Goal: Book appointment/travel/reservation

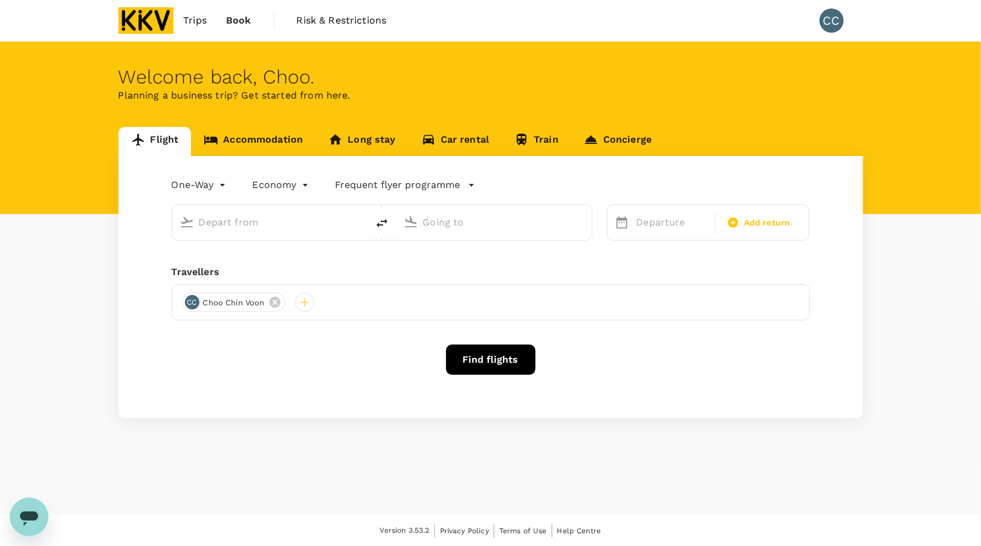
click at [250, 225] on input "text" at bounding box center [270, 222] width 143 height 19
click at [248, 144] on link "Accommodation" at bounding box center [253, 141] width 124 height 29
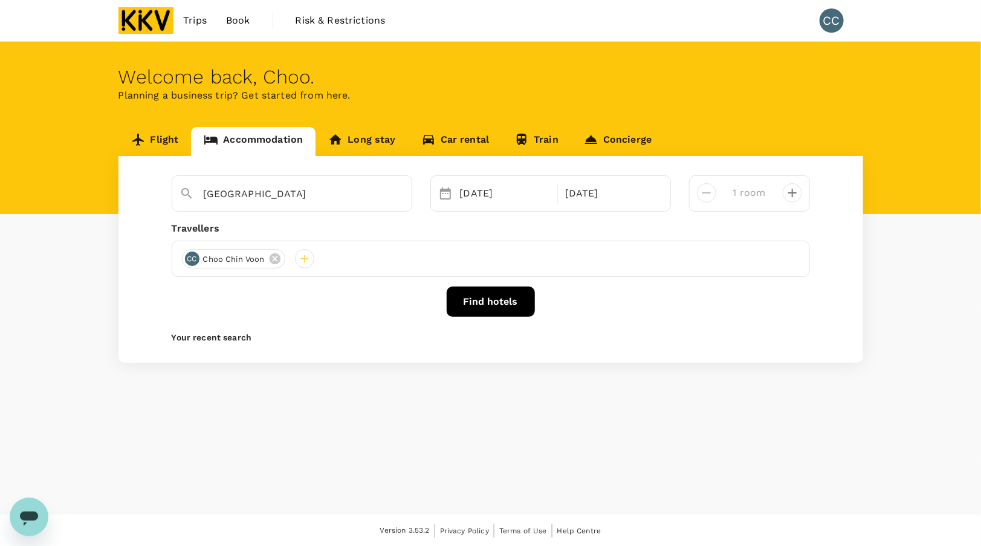
click at [508, 304] on button "Find hotels" at bounding box center [490, 301] width 88 height 30
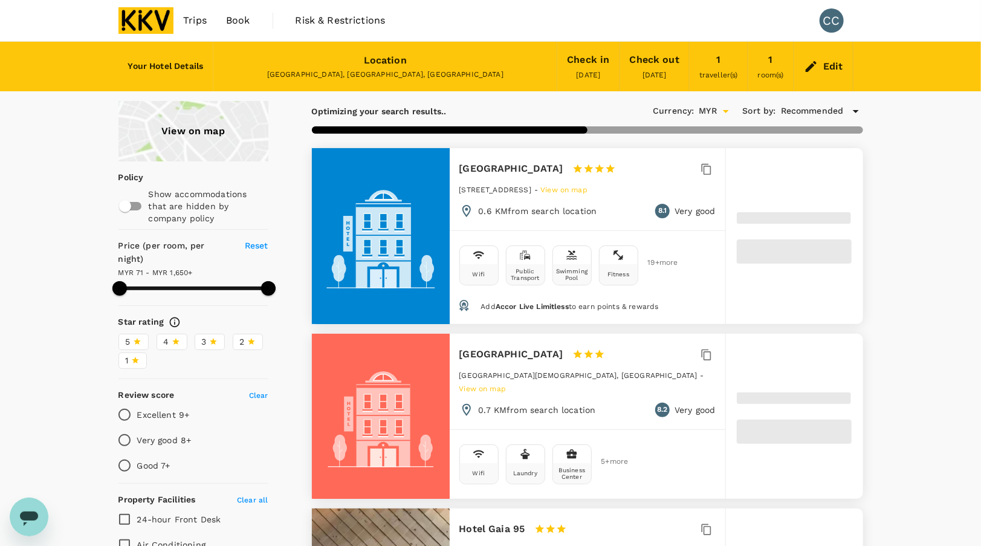
type input "1649.16"
type input "57.16"
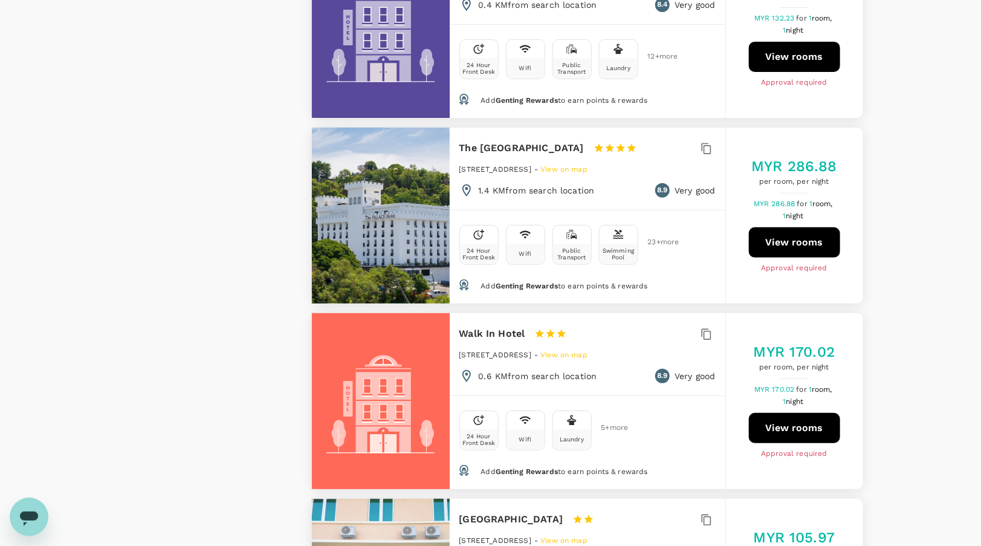
scroll to position [2477, 0]
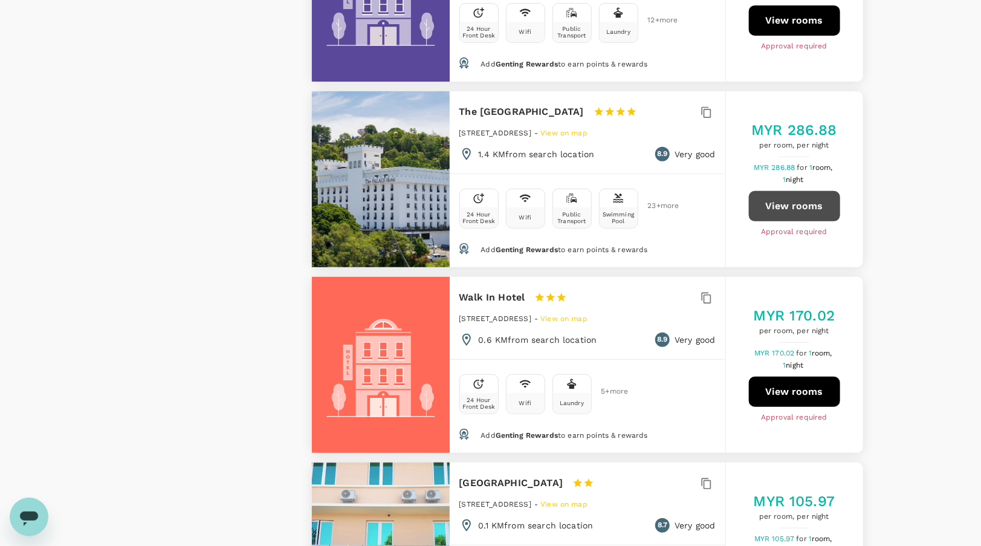
click at [797, 191] on button "View rooms" at bounding box center [794, 206] width 91 height 30
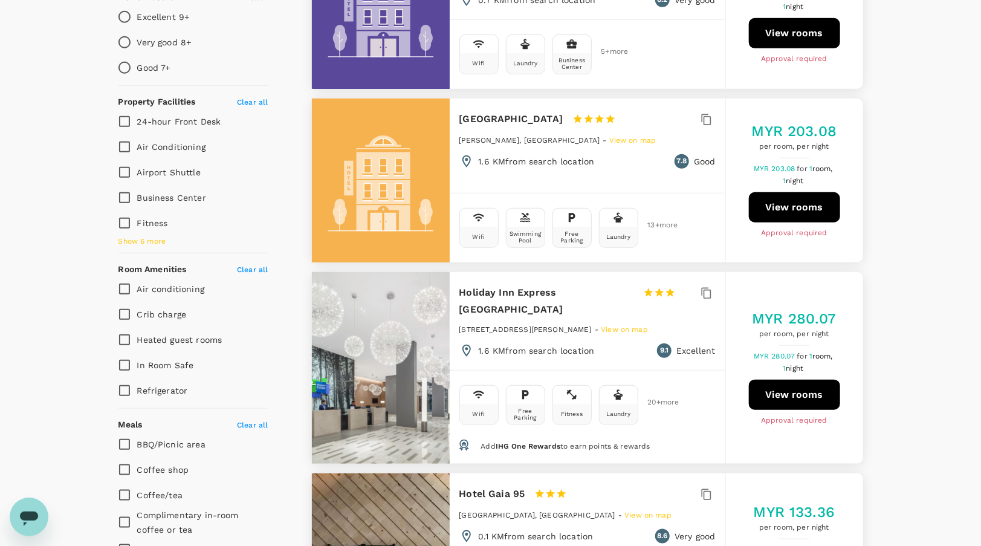
scroll to position [483, 0]
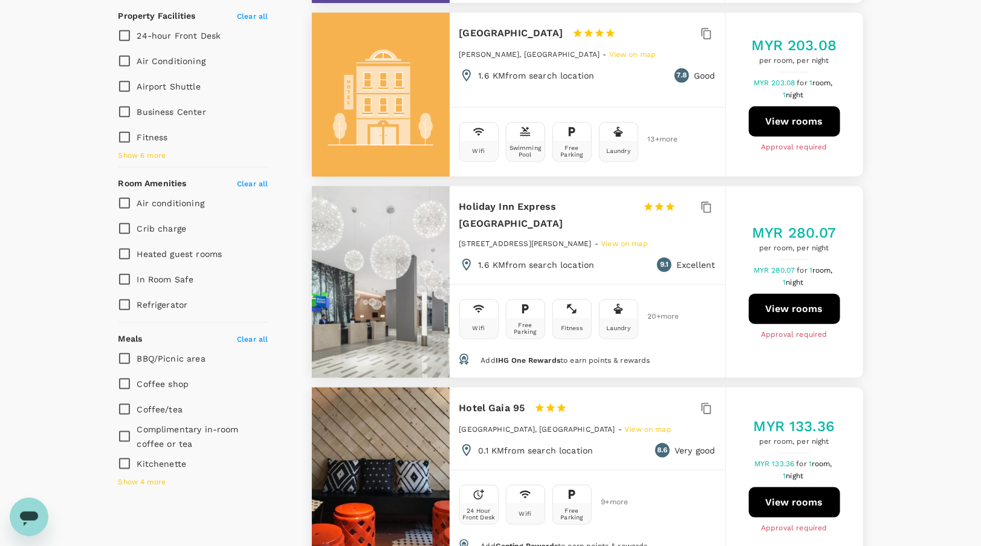
click at [814, 303] on button "View rooms" at bounding box center [794, 309] width 91 height 30
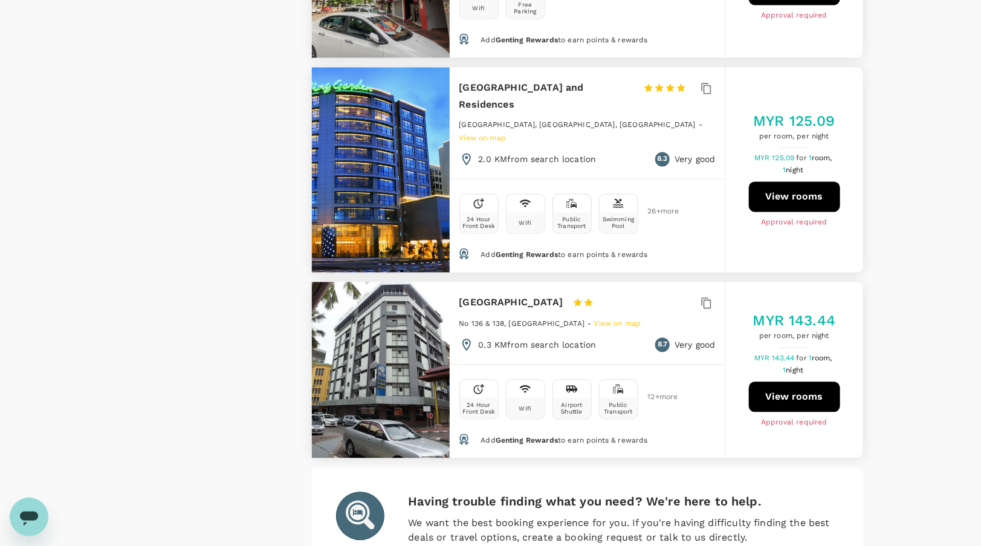
scroll to position [3519, 0]
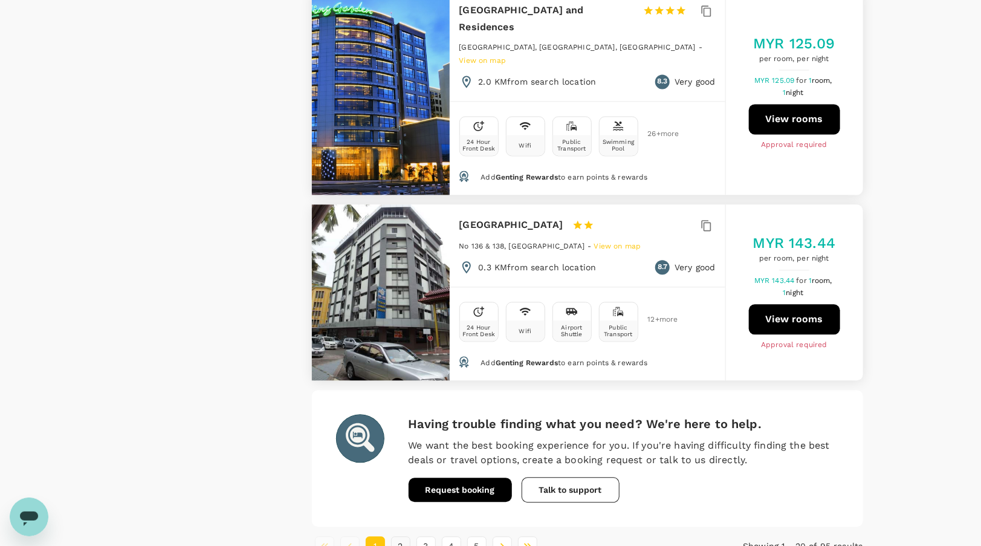
click at [401, 536] on button "2" at bounding box center [400, 545] width 19 height 19
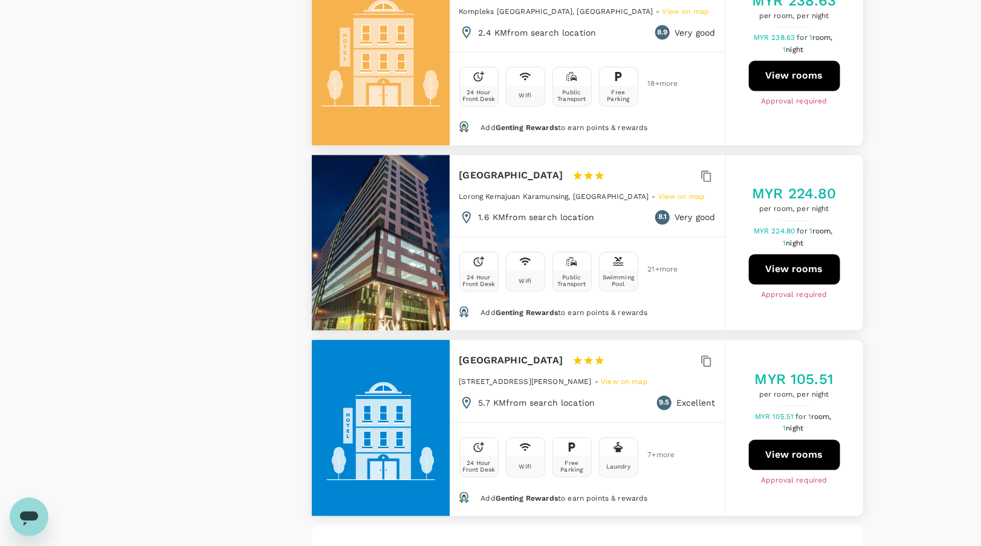
scroll to position [3510, 0]
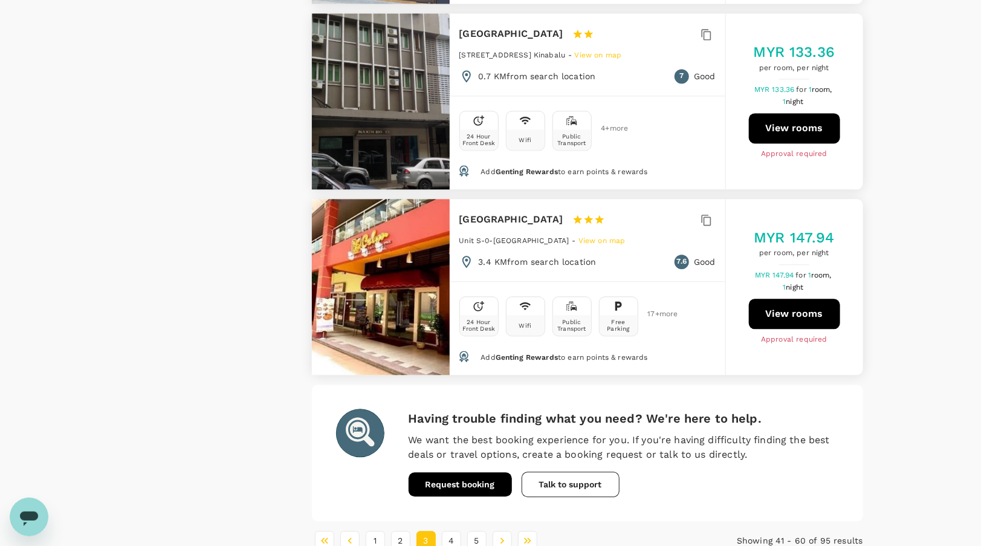
scroll to position [3589, 0]
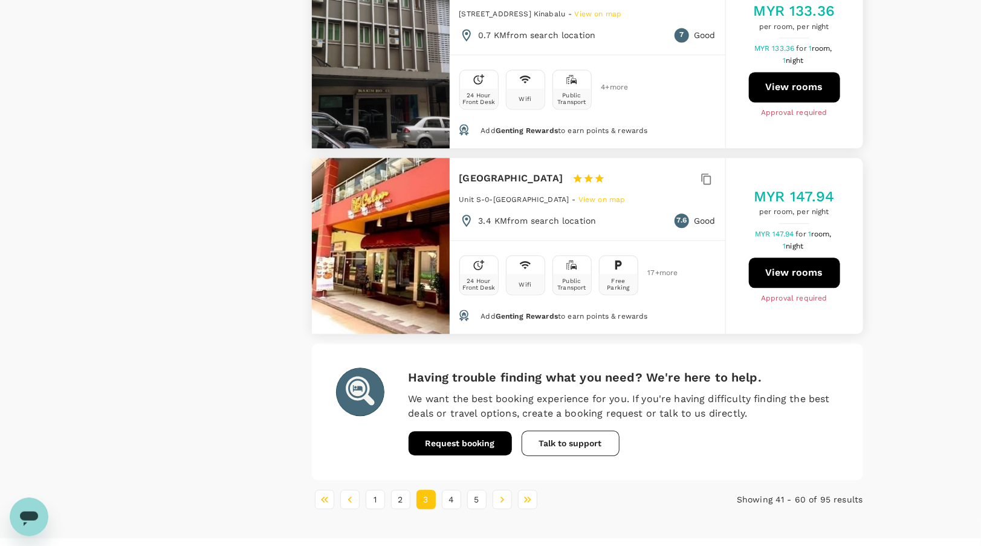
type input "1649.16"
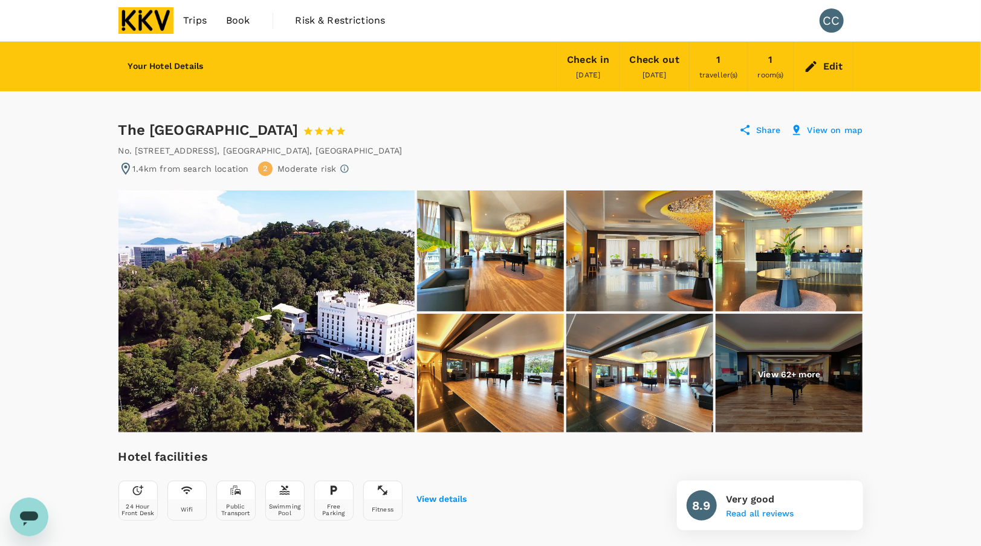
click at [805, 385] on img at bounding box center [788, 374] width 147 height 121
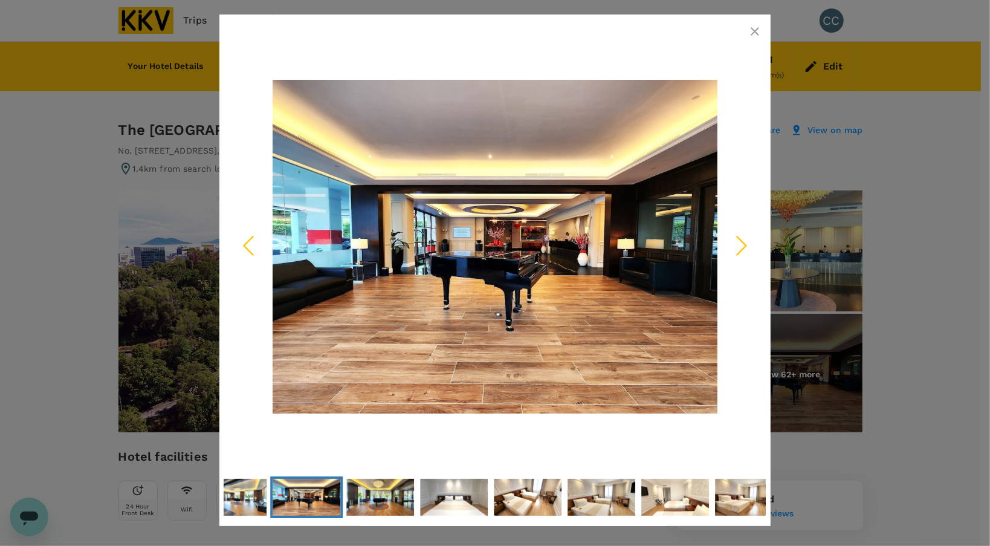
click at [741, 253] on icon "Next Slide" at bounding box center [741, 245] width 36 height 36
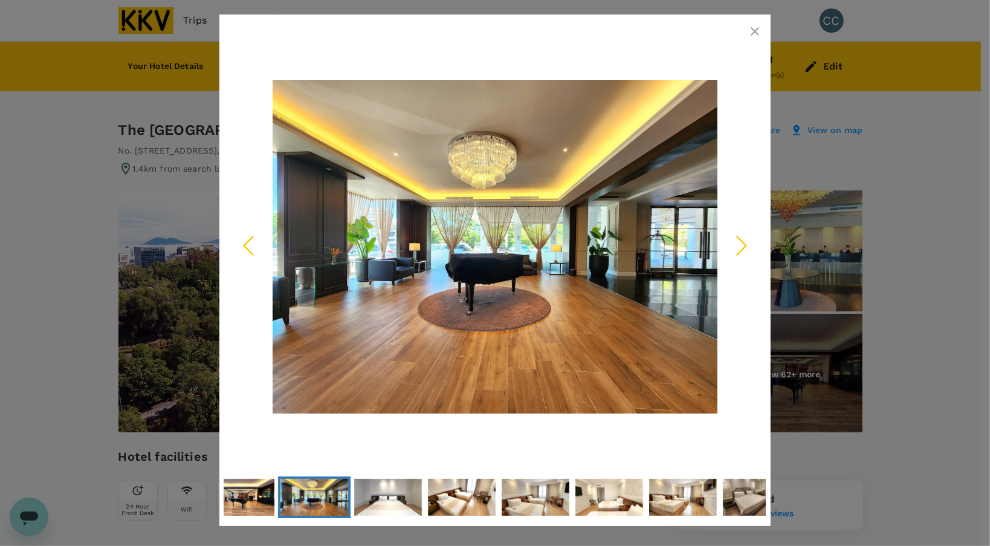
click at [741, 253] on icon "Next Slide" at bounding box center [741, 245] width 36 height 36
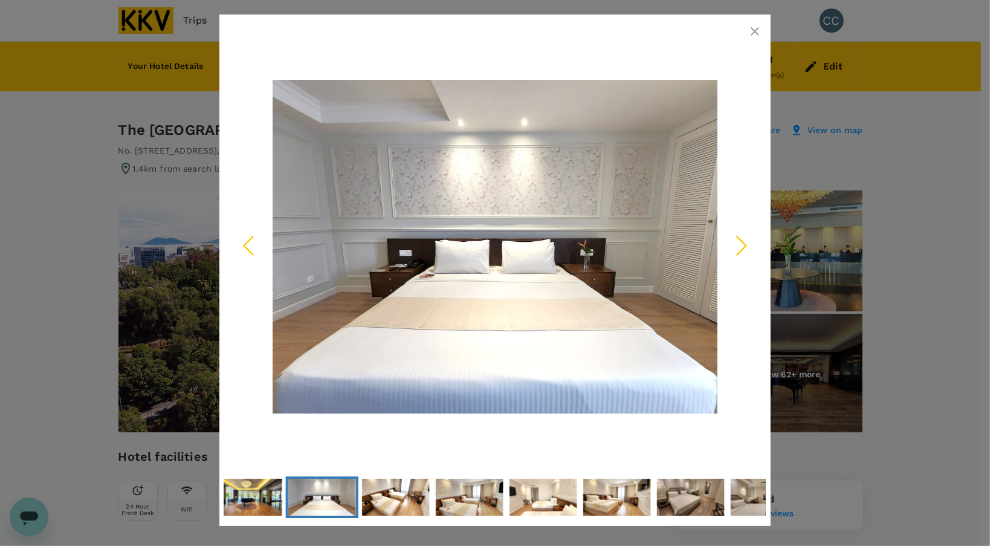
click at [741, 253] on icon "Next Slide" at bounding box center [741, 245] width 36 height 36
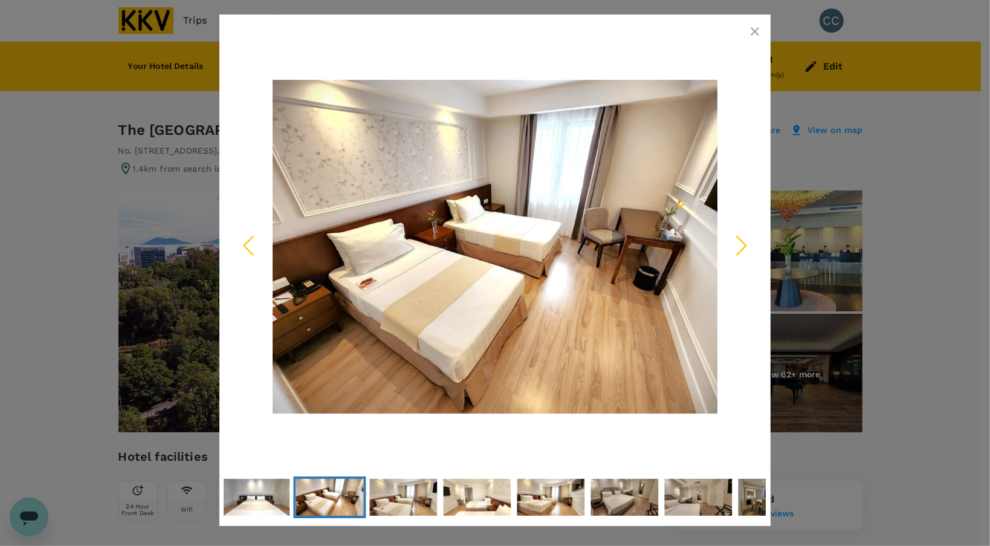
click at [741, 253] on icon "Next Slide" at bounding box center [741, 245] width 36 height 36
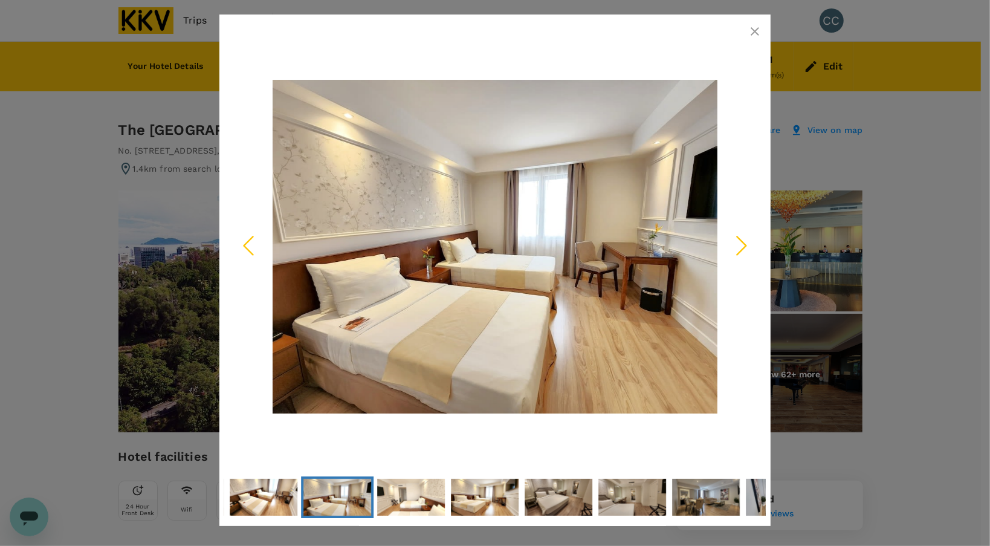
click at [941, 227] on div at bounding box center [495, 273] width 990 height 546
click at [757, 30] on icon "button" at bounding box center [754, 31] width 14 height 14
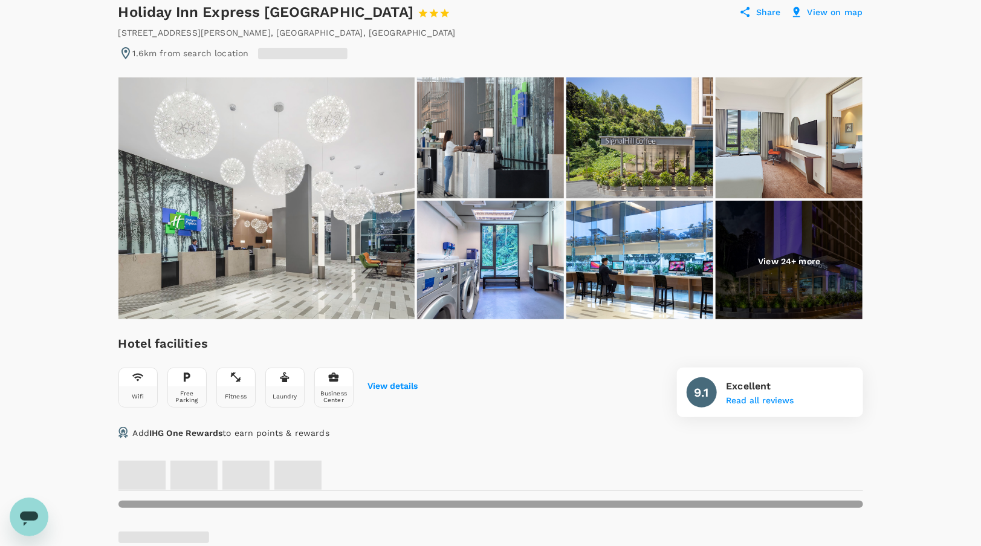
scroll to position [121, 0]
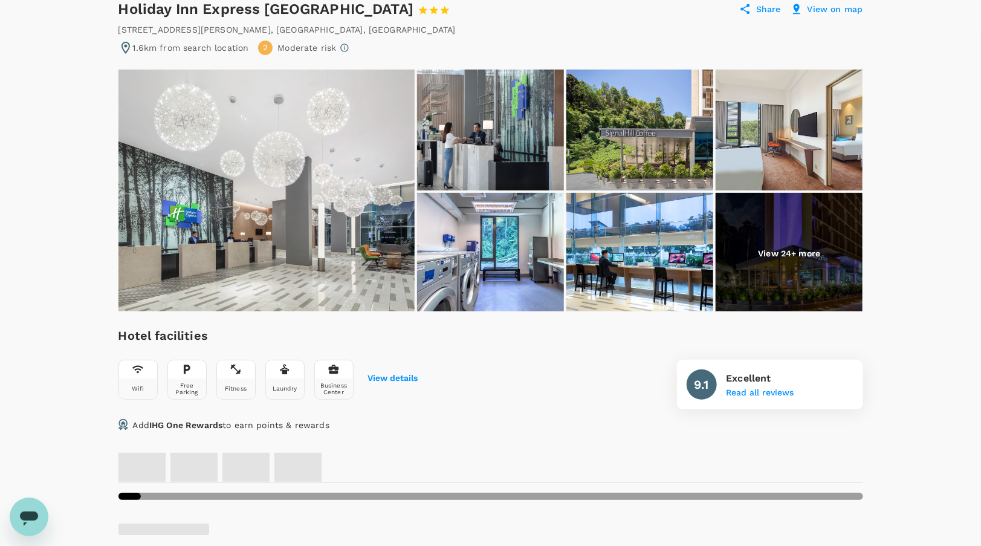
click at [343, 180] on img at bounding box center [266, 190] width 296 height 242
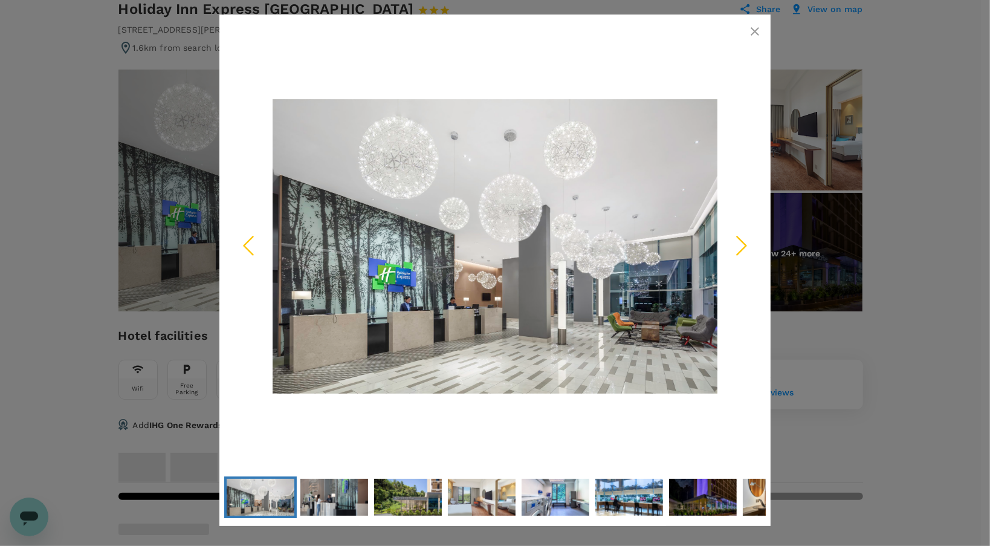
click at [744, 246] on polyline "Next Slide" at bounding box center [741, 245] width 9 height 18
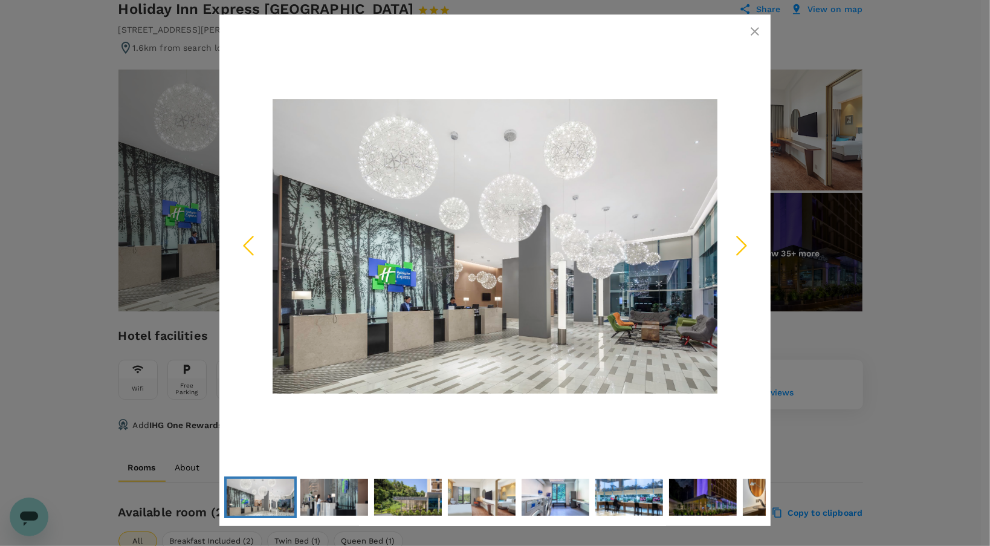
click at [742, 245] on icon "Next Slide" at bounding box center [741, 245] width 36 height 36
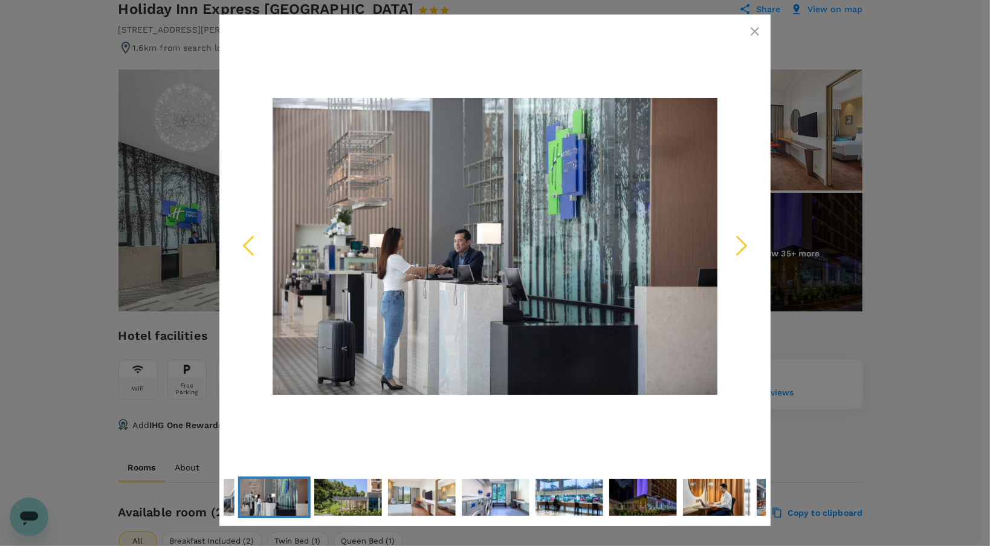
click at [742, 245] on icon "Next Slide" at bounding box center [741, 245] width 36 height 36
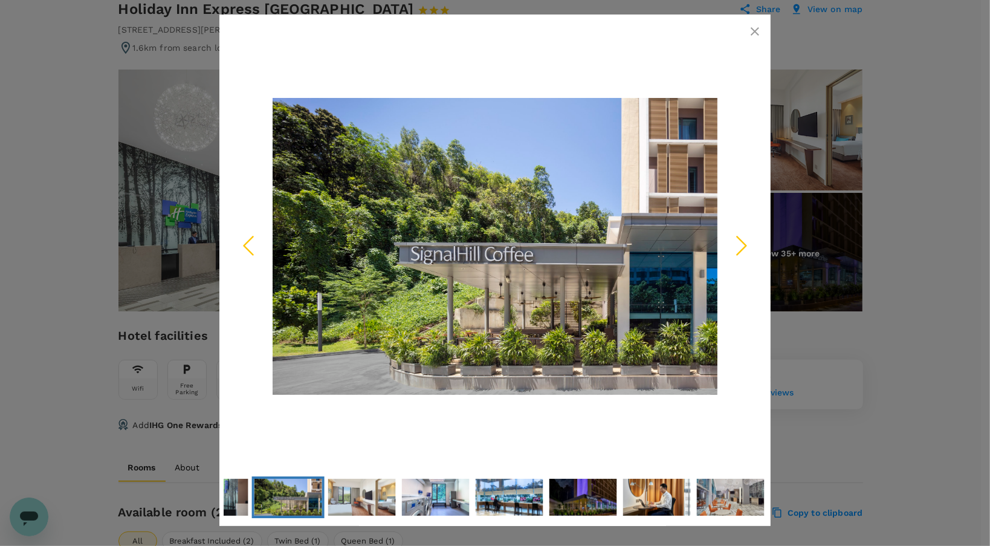
click at [742, 245] on icon "Next Slide" at bounding box center [741, 245] width 36 height 36
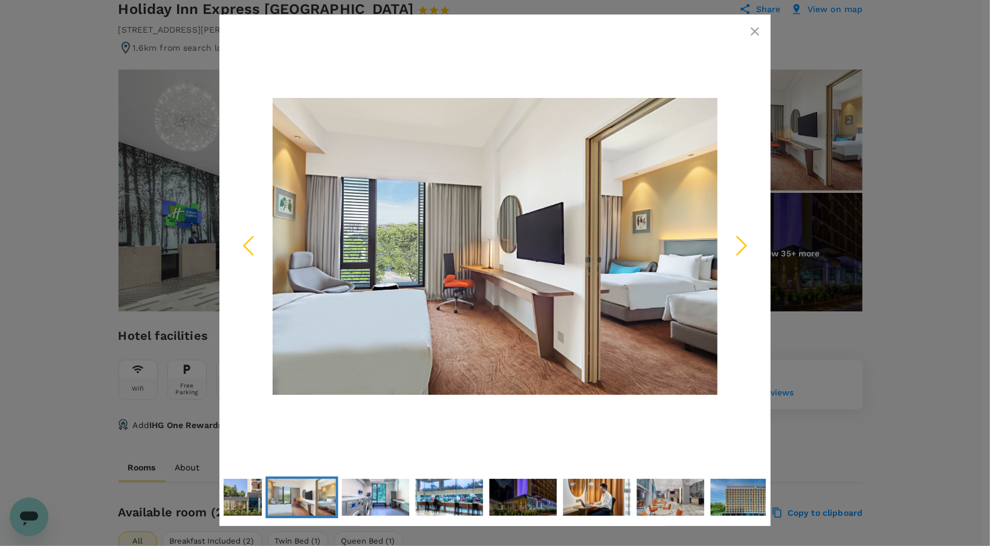
click at [742, 245] on icon "Next Slide" at bounding box center [741, 245] width 36 height 36
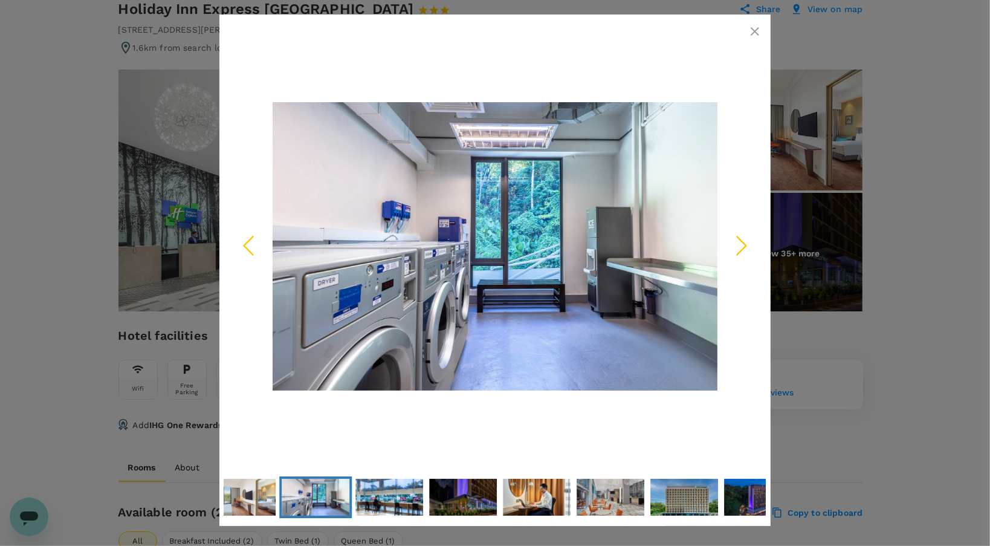
click at [742, 245] on icon "Next Slide" at bounding box center [741, 245] width 36 height 36
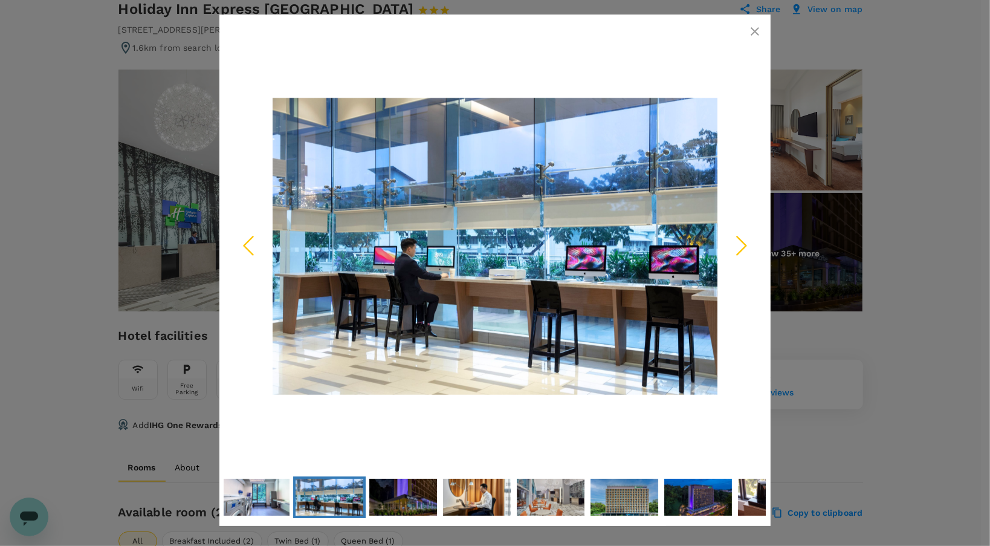
click at [242, 251] on icon "Previous Slide" at bounding box center [248, 245] width 36 height 36
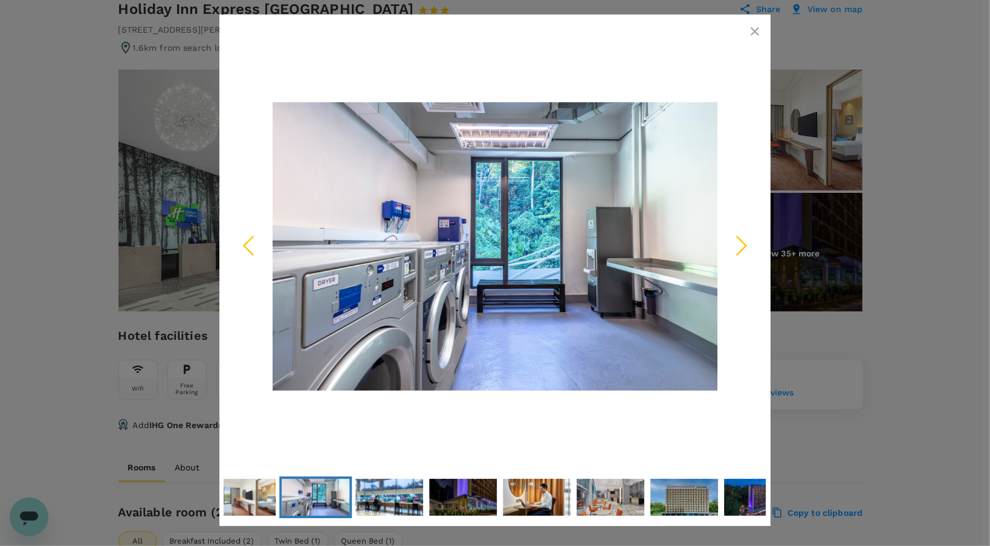
click at [739, 250] on icon "Next Slide" at bounding box center [741, 245] width 36 height 36
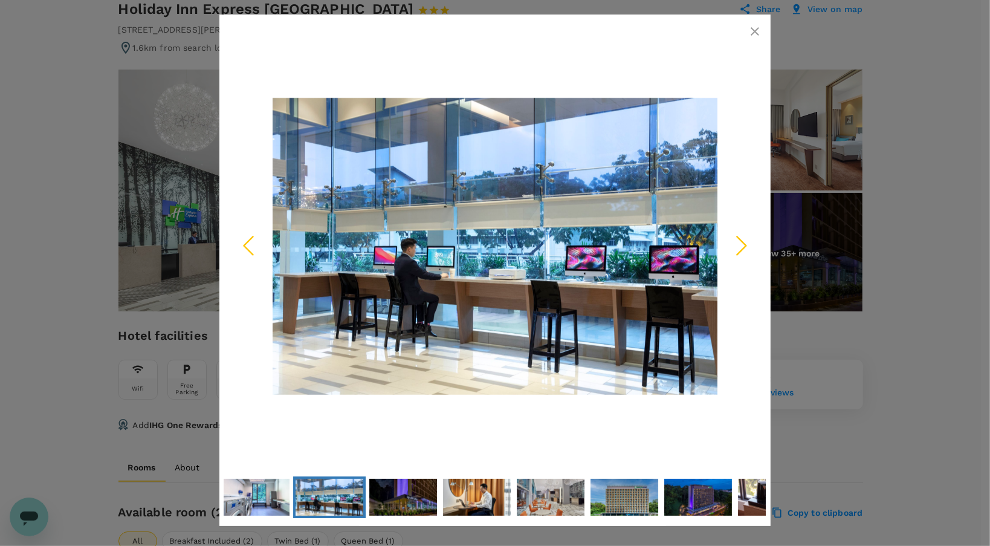
click at [738, 250] on icon "Next Slide" at bounding box center [741, 245] width 36 height 36
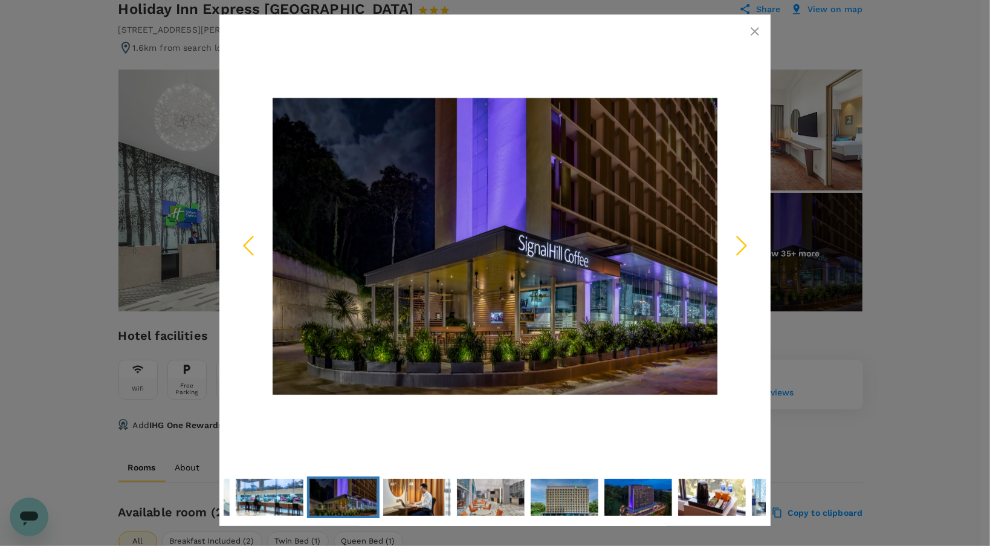
click at [741, 250] on polyline "Next Slide" at bounding box center [741, 245] width 9 height 18
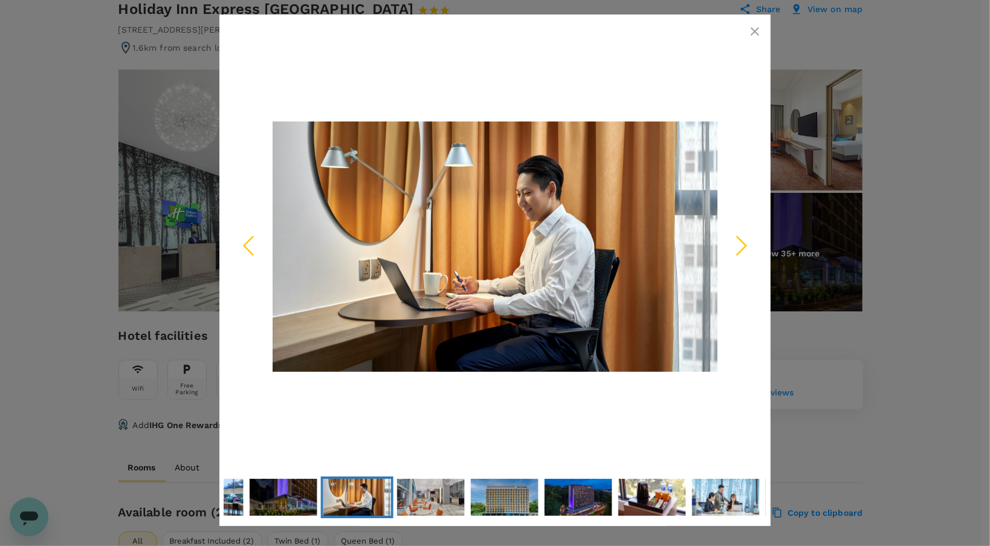
click at [741, 250] on polyline "Next Slide" at bounding box center [741, 245] width 9 height 18
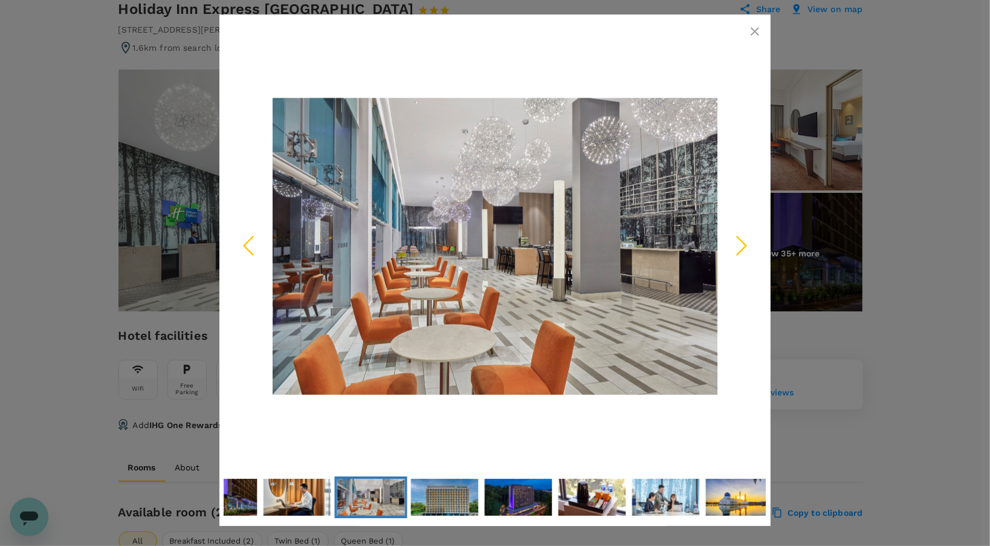
click at [741, 250] on polyline "Next Slide" at bounding box center [741, 245] width 9 height 18
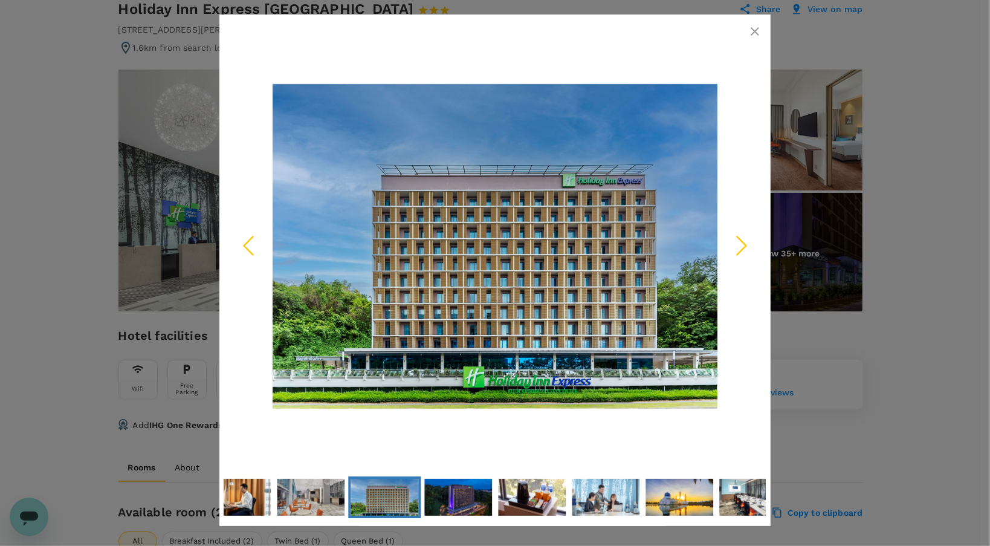
click at [741, 250] on polyline "Next Slide" at bounding box center [741, 245] width 9 height 18
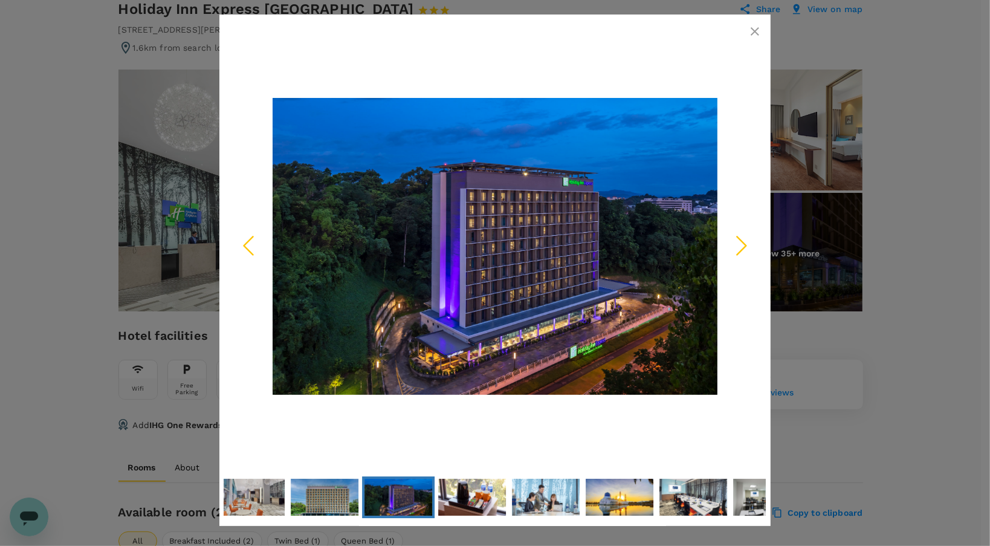
click at [739, 257] on icon "Next Slide" at bounding box center [741, 245] width 36 height 36
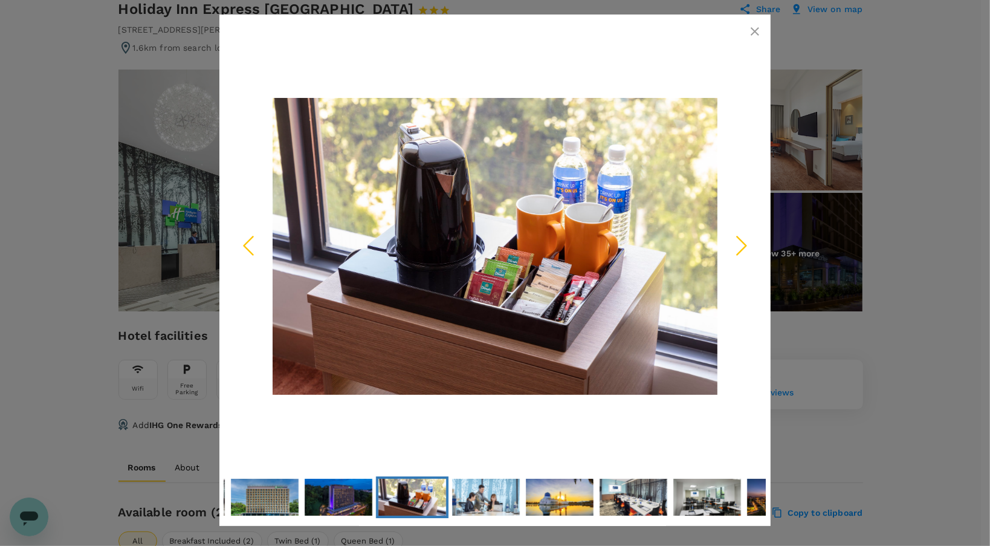
click at [739, 257] on icon "Next Slide" at bounding box center [741, 245] width 36 height 36
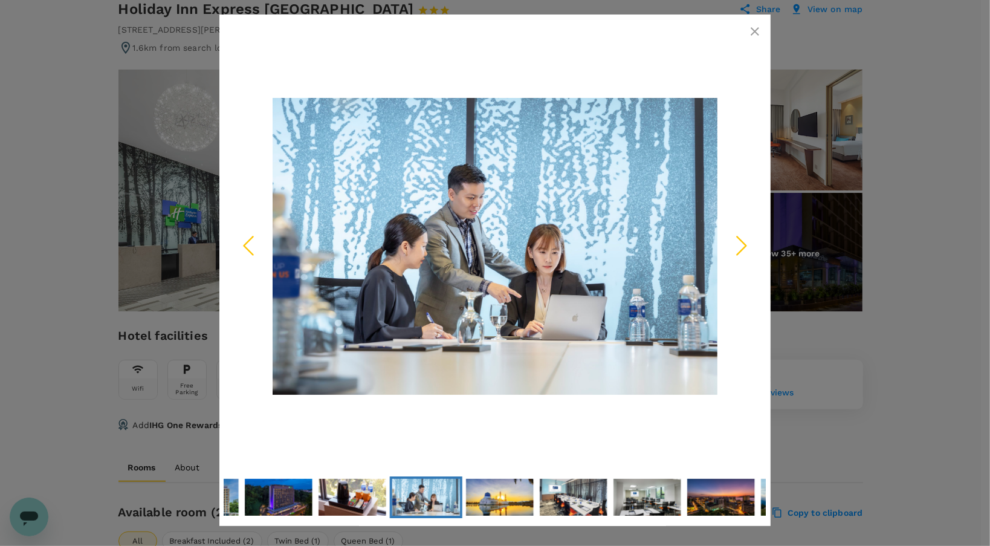
click at [739, 257] on icon "Next Slide" at bounding box center [741, 245] width 36 height 36
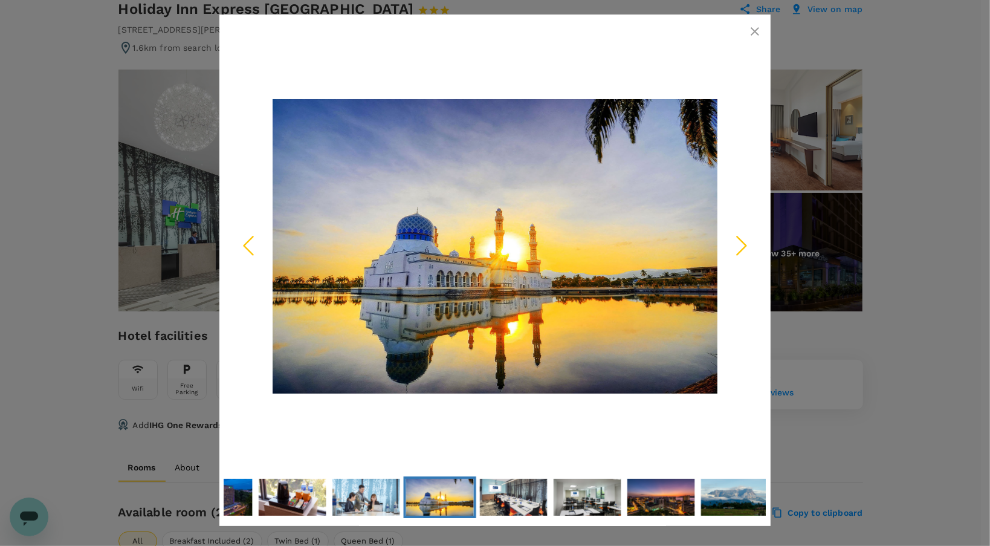
click at [739, 257] on icon "Next Slide" at bounding box center [741, 245] width 36 height 36
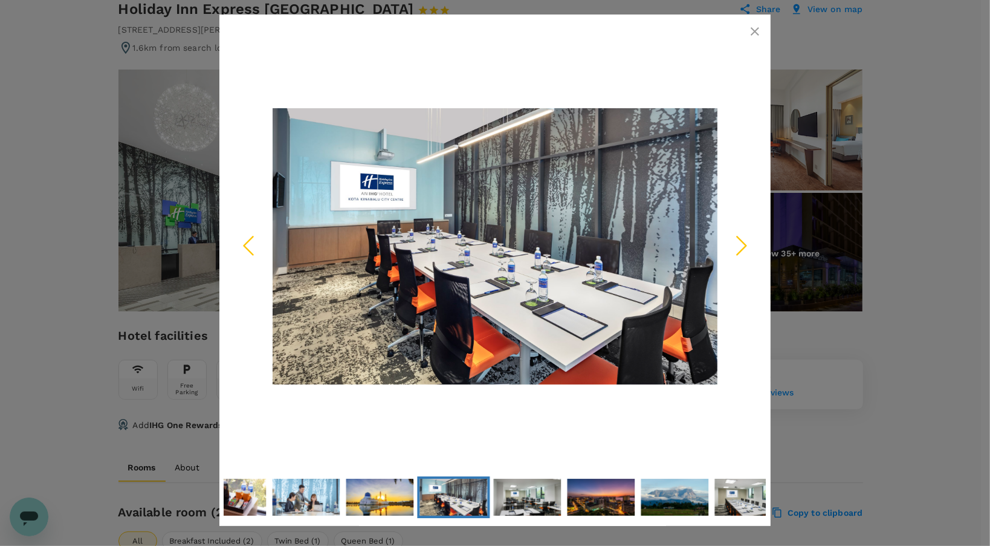
click at [909, 332] on div at bounding box center [495, 273] width 990 height 546
click at [757, 27] on icon "button" at bounding box center [754, 31] width 14 height 14
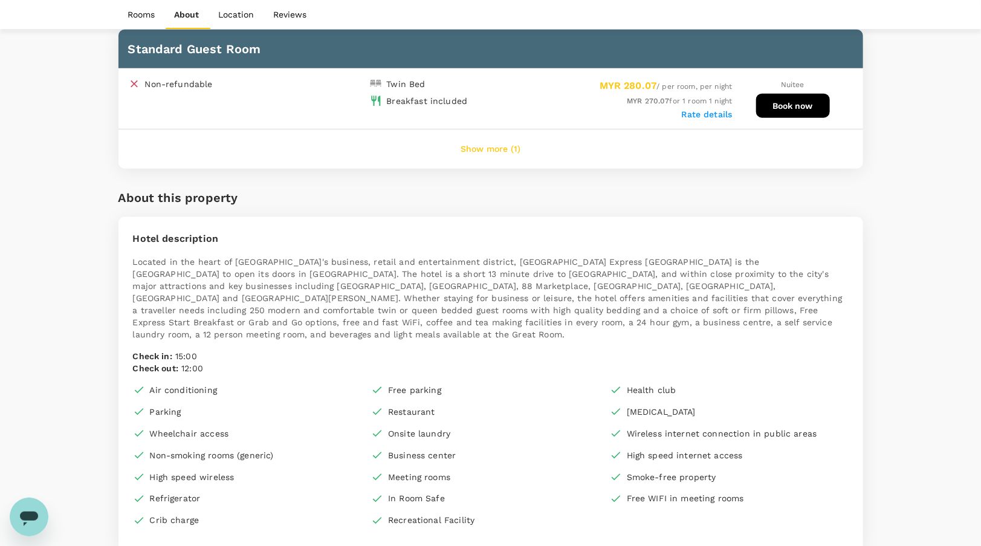
scroll to position [544, 0]
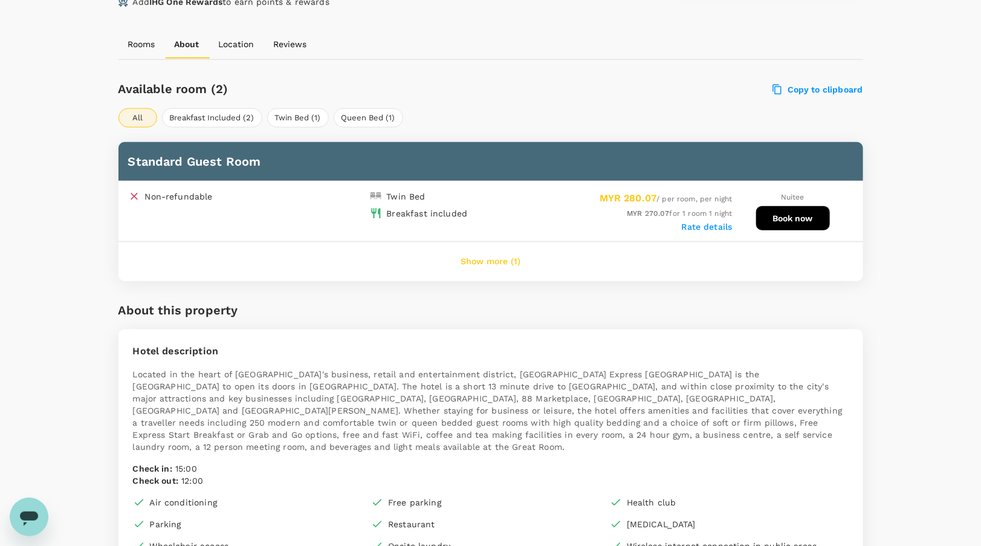
click at [497, 260] on button "Show more (1)" at bounding box center [490, 261] width 94 height 29
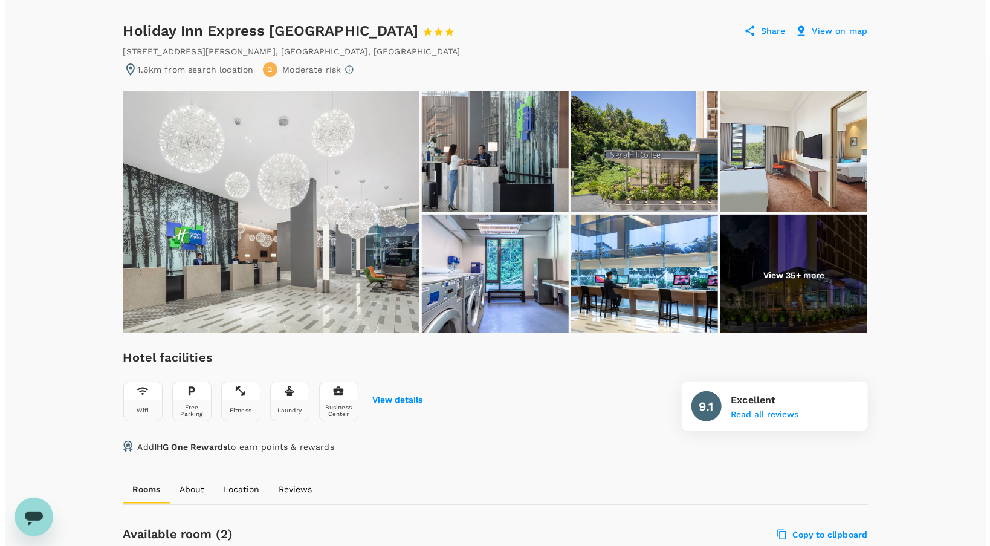
scroll to position [0, 0]
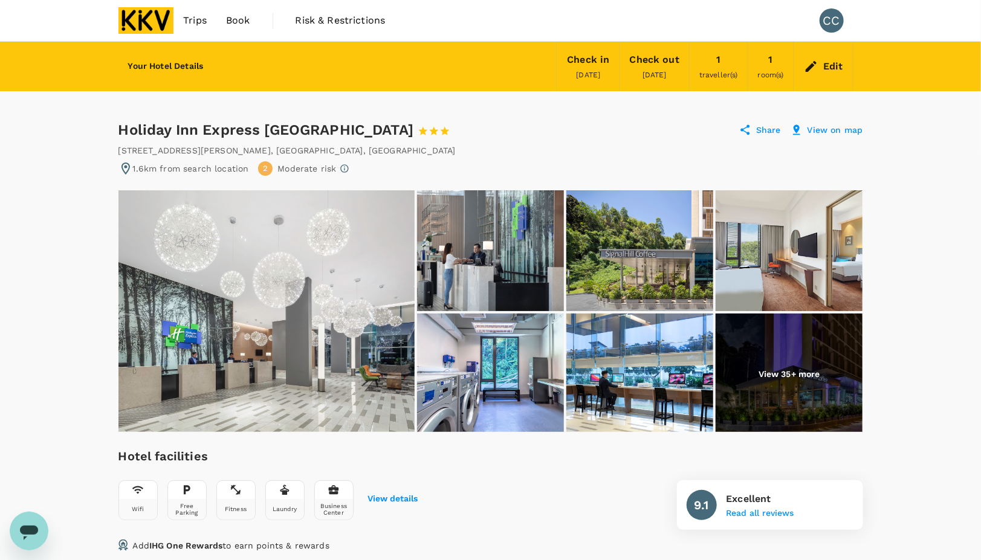
click at [736, 273] on img at bounding box center [788, 250] width 147 height 121
